Goal: Check status

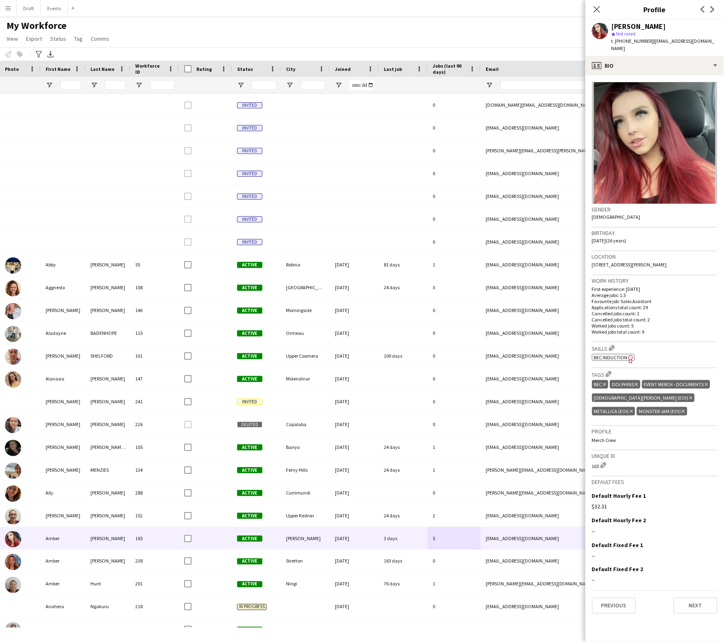
scroll to position [45, 0]
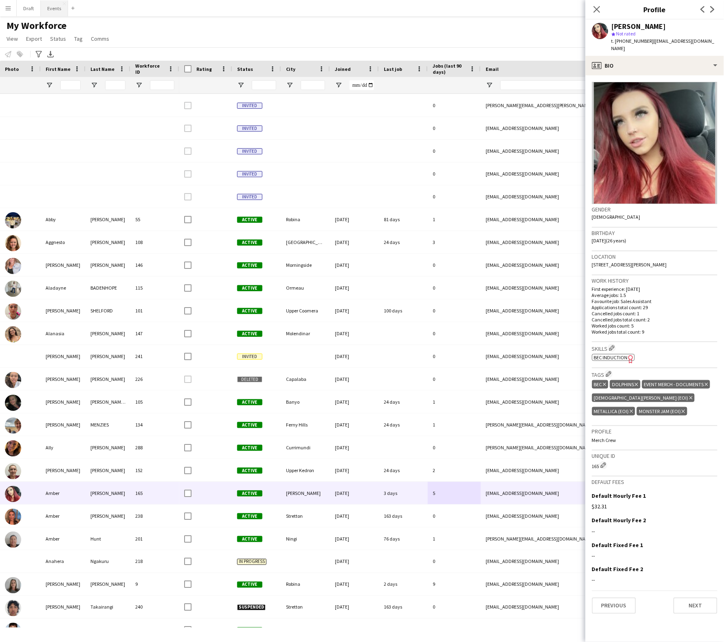
click at [53, 7] on button "Events Close" at bounding box center [54, 8] width 27 height 16
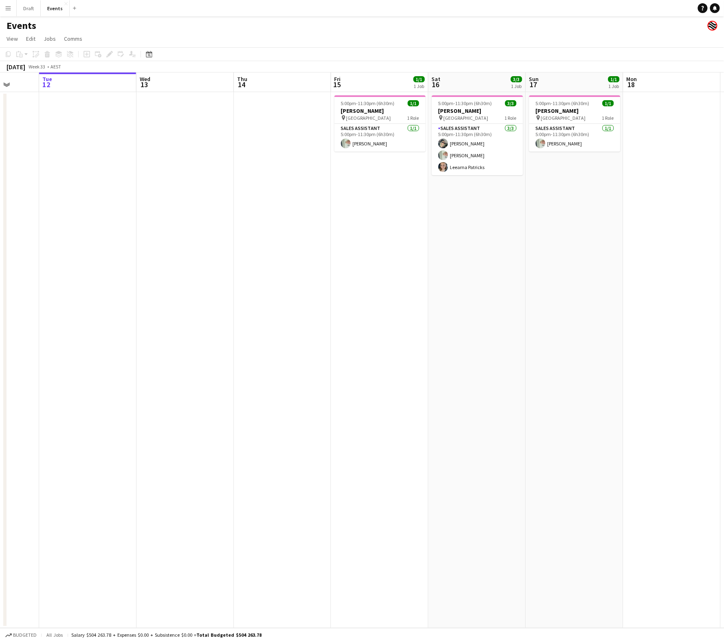
scroll to position [0, 254]
click at [577, 113] on h3 "[PERSON_NAME]" at bounding box center [573, 110] width 91 height 7
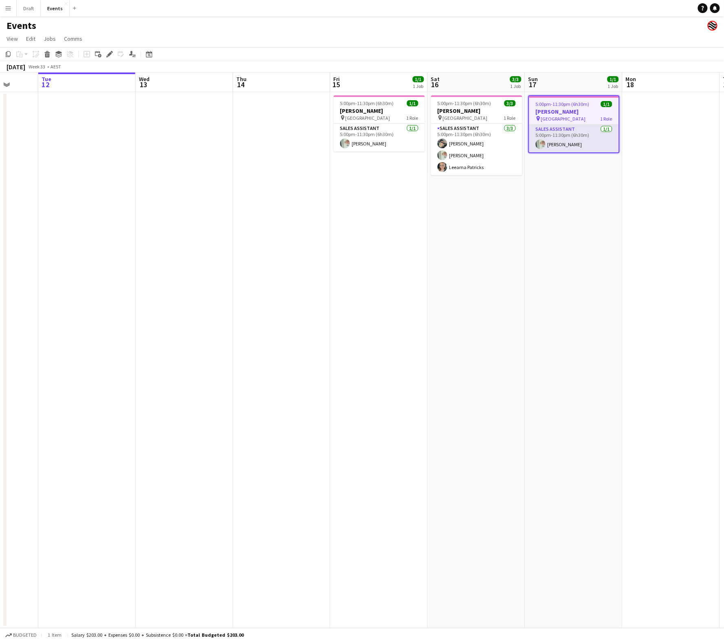
click at [573, 138] on app-card-role "Sales Assistant [DATE] 5:00pm-11:30pm (6h30m) [PERSON_NAME]" at bounding box center [574, 139] width 90 height 28
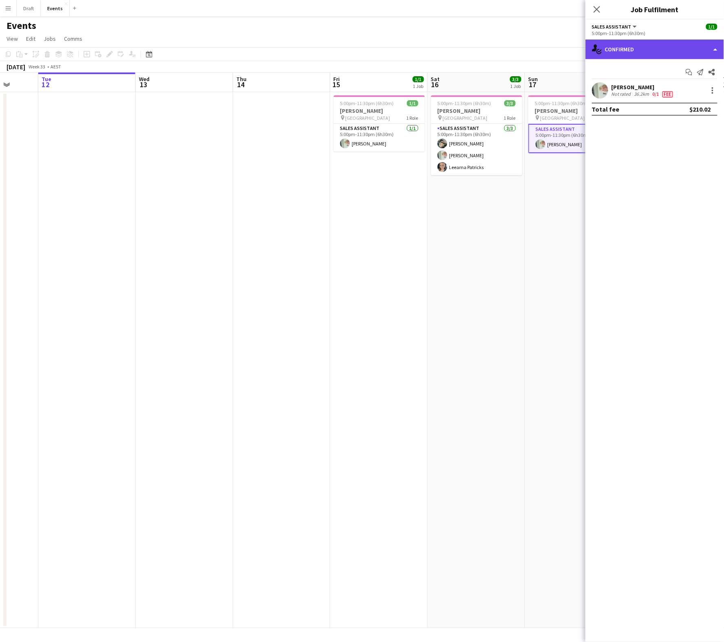
click at [685, 50] on div "single-neutral-actions-check-2 Confirmed" at bounding box center [654, 50] width 139 height 20
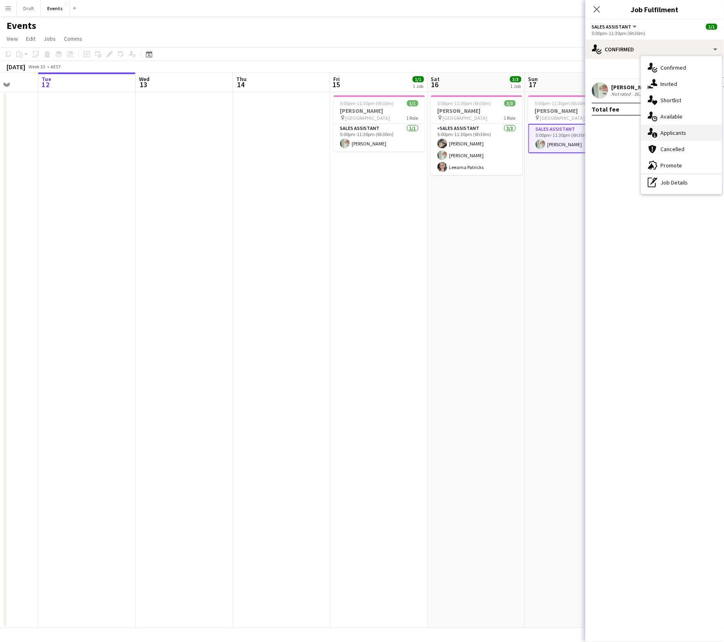
click at [685, 134] on div "single-neutral-actions-information Applicants" at bounding box center [681, 133] width 81 height 16
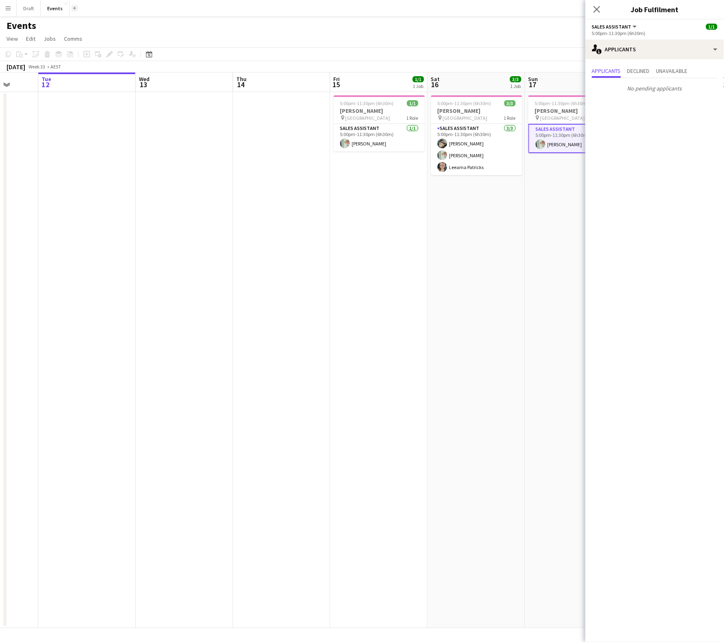
click at [73, 8] on app-icon "Add" at bounding box center [74, 8] width 3 height 3
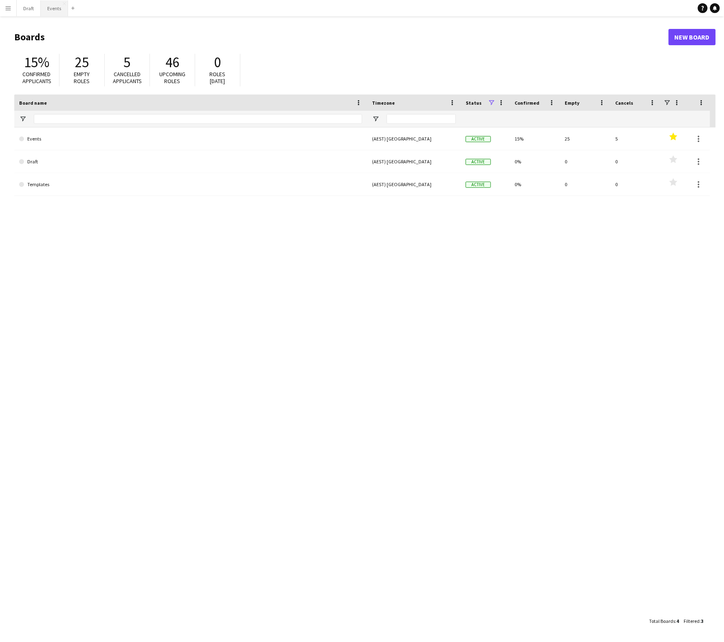
click at [50, 11] on button "Events Close" at bounding box center [54, 8] width 27 height 16
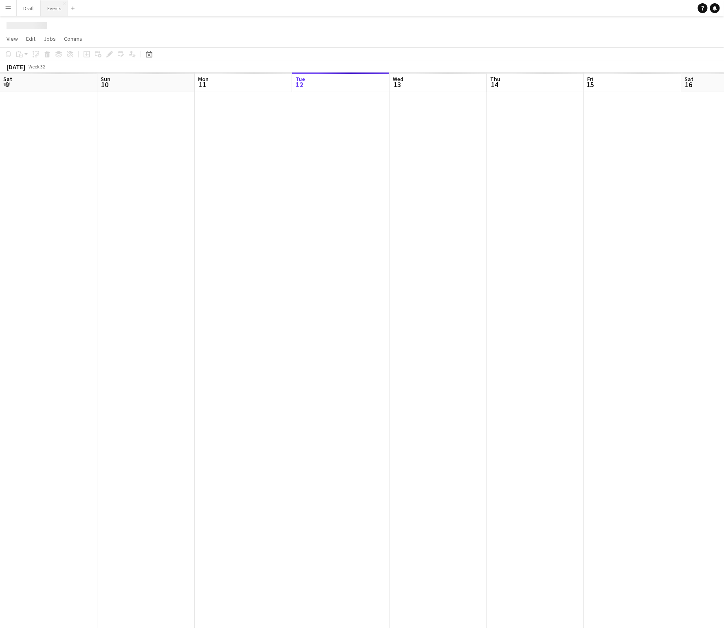
scroll to position [0, 194]
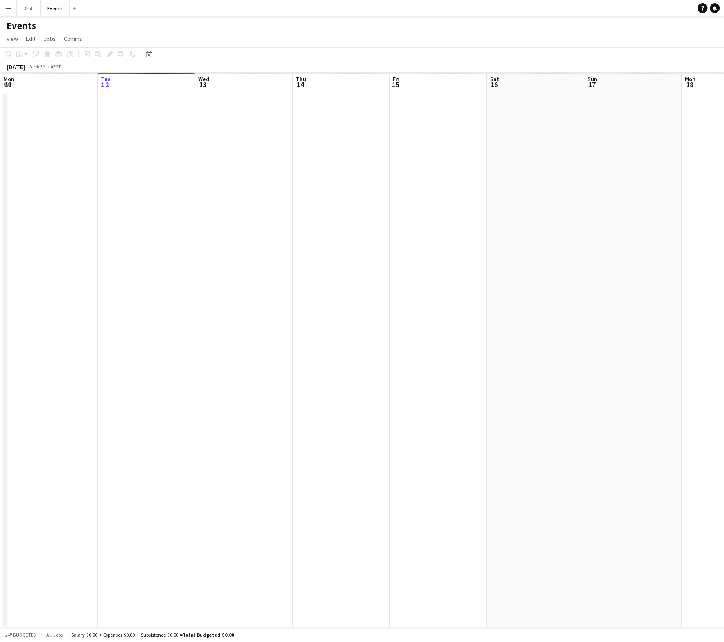
click at [7, 10] on app-icon "Menu" at bounding box center [8, 8] width 7 height 7
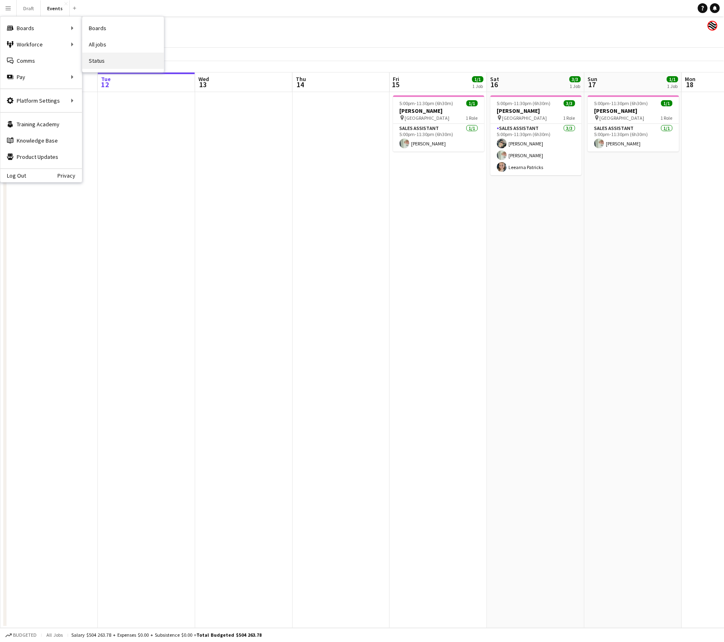
click at [93, 61] on link "Status" at bounding box center [122, 61] width 81 height 16
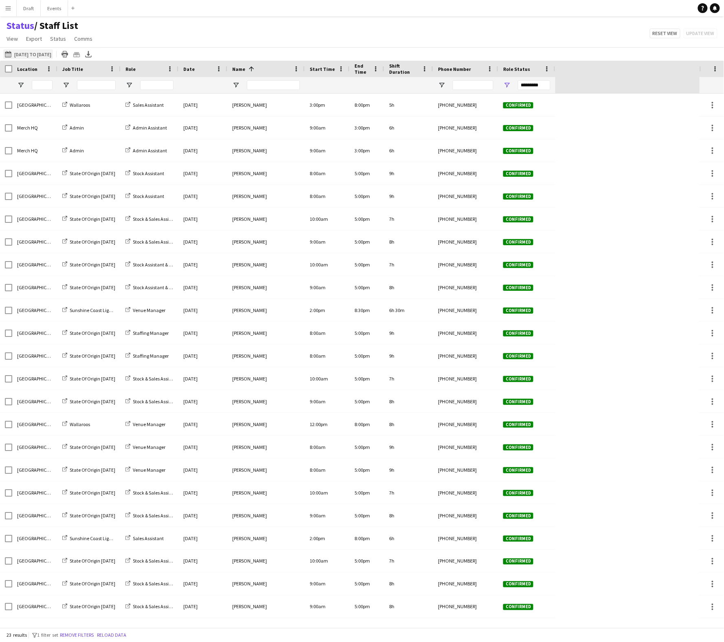
click at [42, 54] on button "[DATE] to [DATE] [DATE] to [DATE]" at bounding box center [28, 54] width 50 height 10
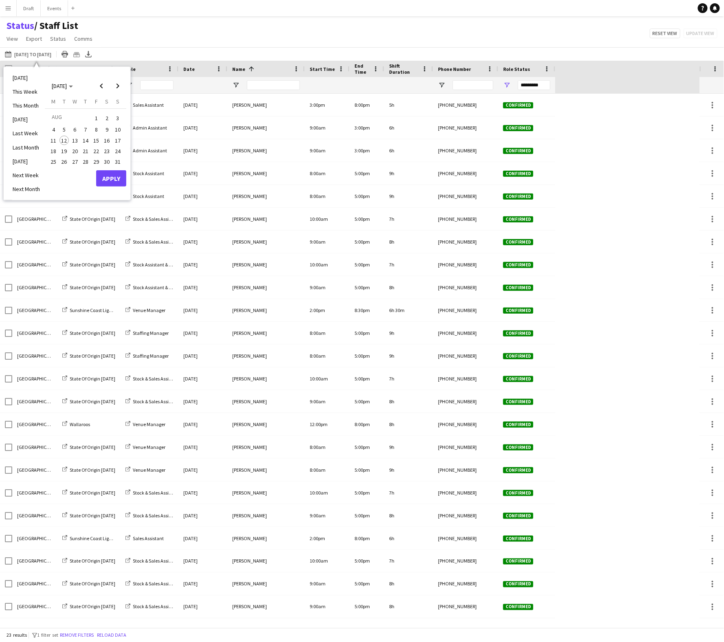
click at [97, 140] on span "15" at bounding box center [96, 141] width 10 height 10
click at [120, 139] on span "17" at bounding box center [118, 141] width 10 height 10
click at [115, 173] on button "Apply" at bounding box center [111, 178] width 30 height 16
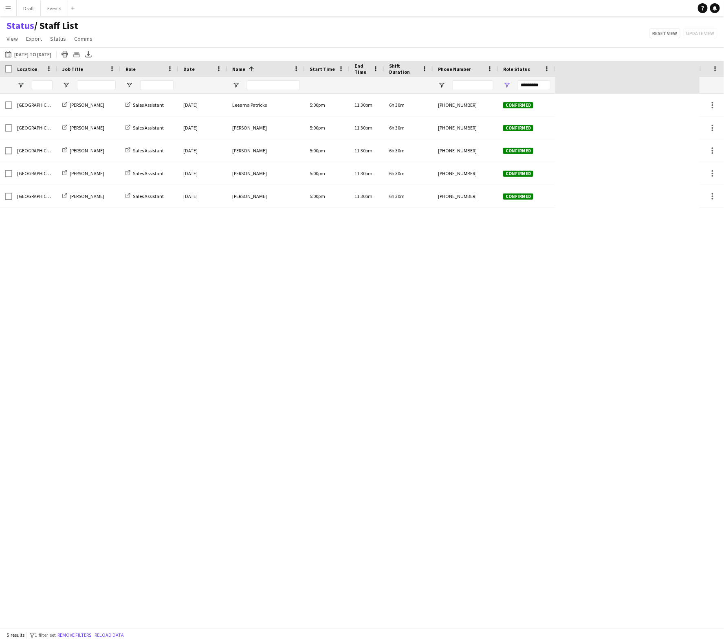
click at [194, 66] on div "Date" at bounding box center [197, 69] width 29 height 12
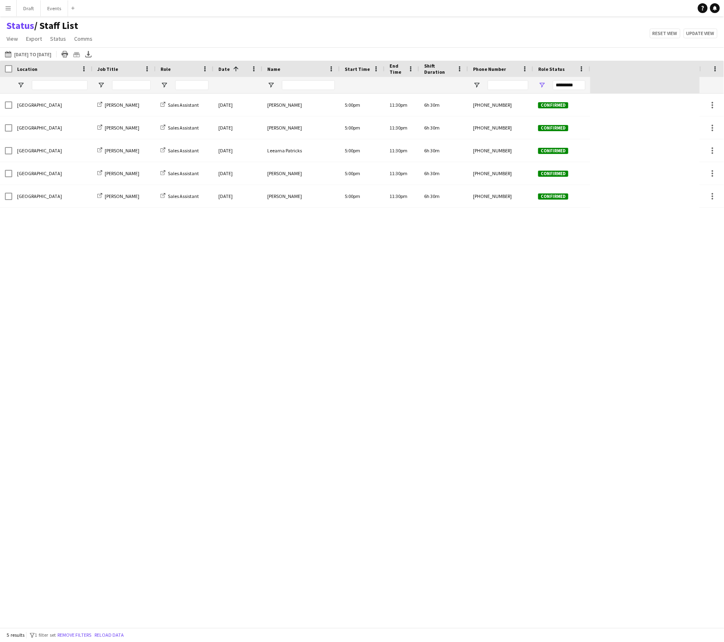
drag, startPoint x: 56, startPoint y: 66, endPoint x: 92, endPoint y: 63, distance: 35.6
click at [92, 63] on div at bounding box center [91, 69] width 3 height 16
